Goal: Entertainment & Leisure: Consume media (video, audio)

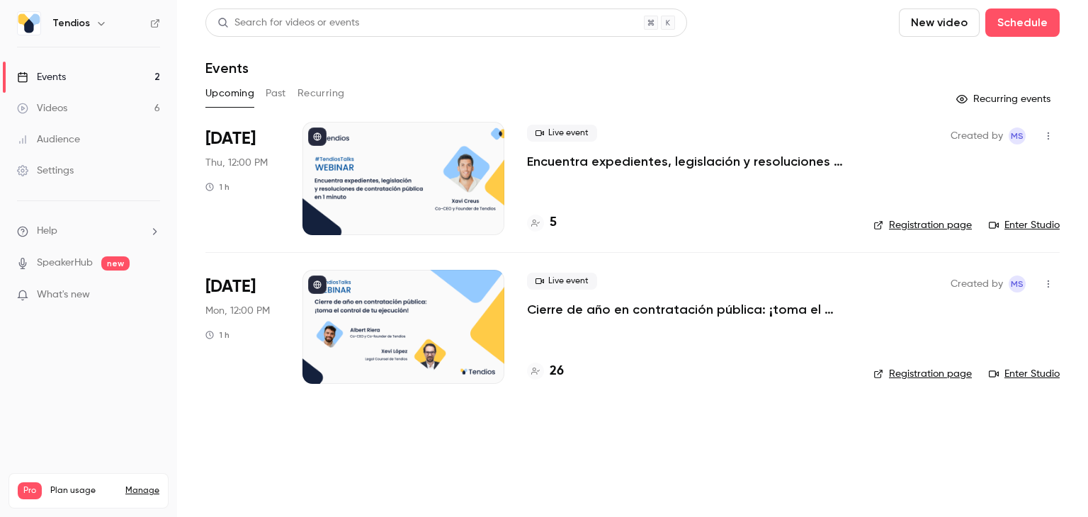
click at [273, 89] on button "Past" at bounding box center [276, 93] width 21 height 23
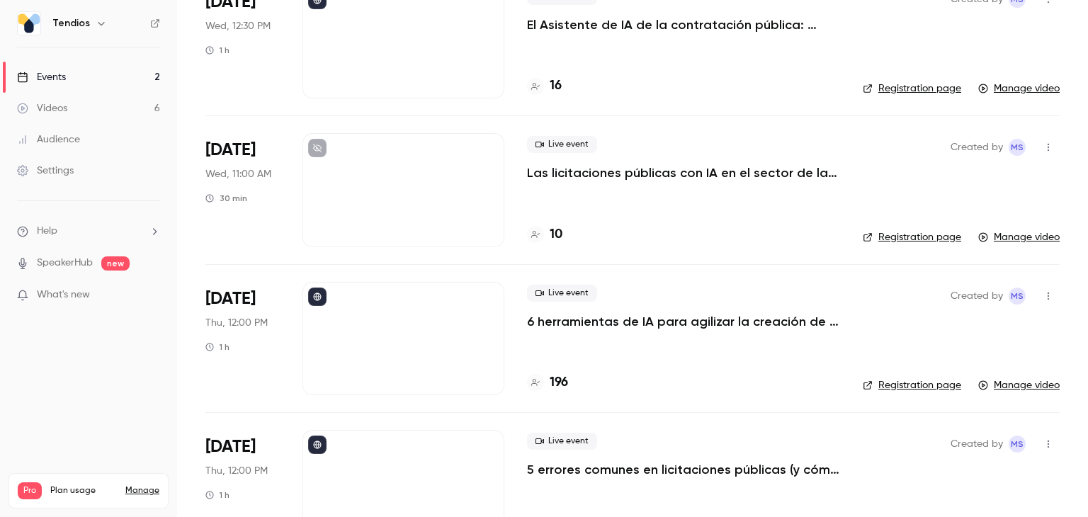
scroll to position [142, 0]
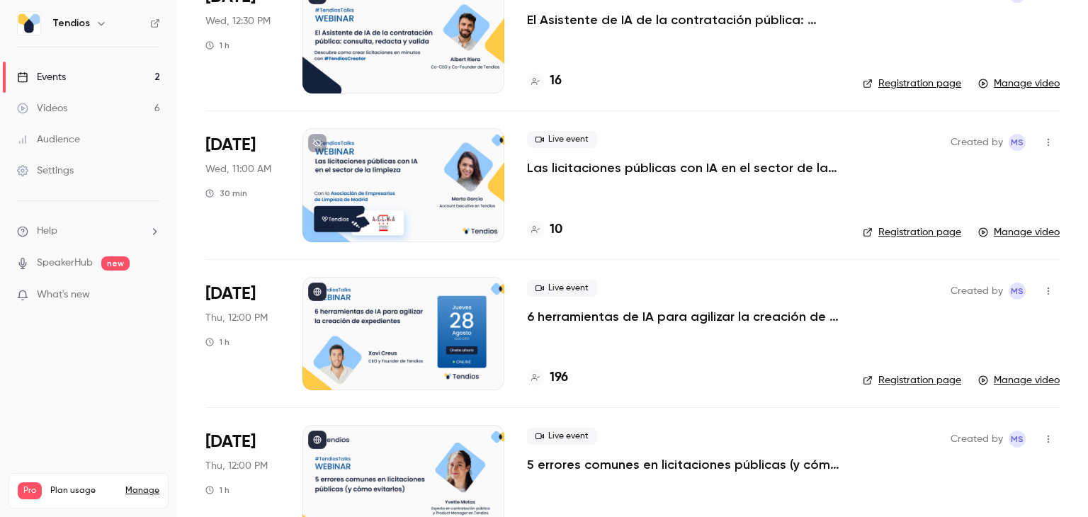
click at [570, 318] on p "6 herramientas de IA para agilizar la creación de expedientes" at bounding box center [683, 316] width 313 height 17
